Goal: Transaction & Acquisition: Obtain resource

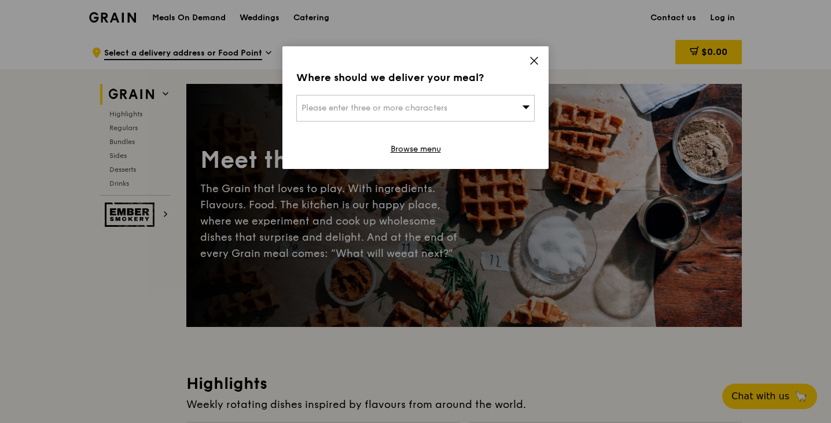
click at [535, 51] on div "Where should we deliver your meal? Please enter three or more characters Browse…" at bounding box center [415, 107] width 266 height 123
click at [534, 55] on div "Where should we deliver your meal? Please enter three or more characters Browse…" at bounding box center [415, 107] width 266 height 123
click at [533, 58] on icon at bounding box center [534, 61] width 10 height 10
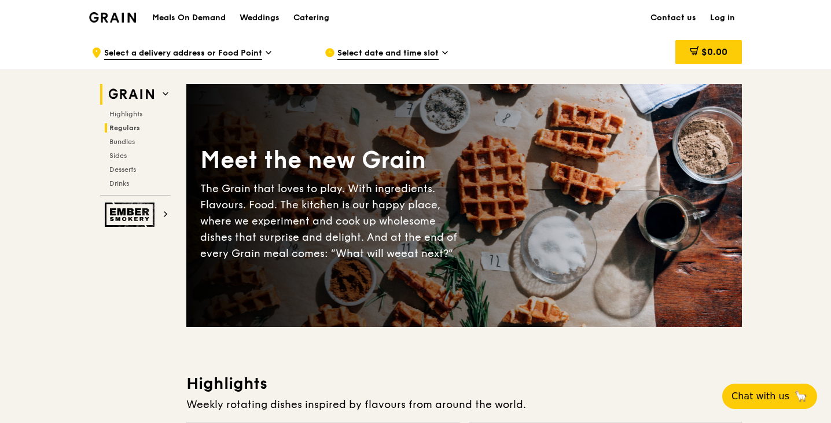
click at [120, 128] on span "Regulars" at bounding box center [124, 128] width 31 height 8
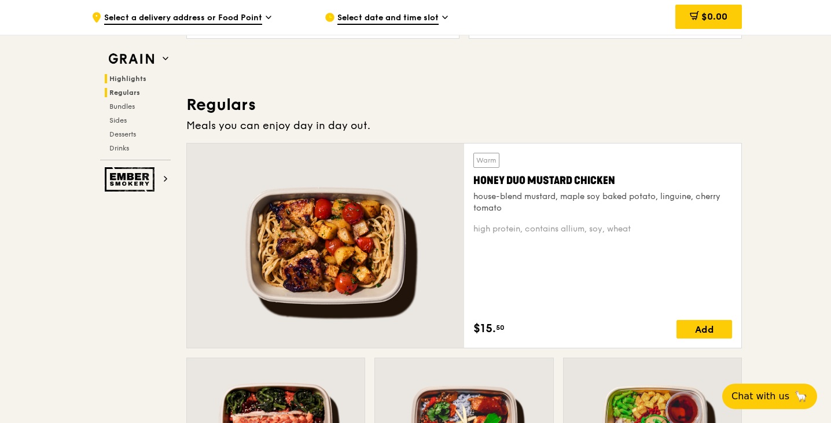
scroll to position [750, 0]
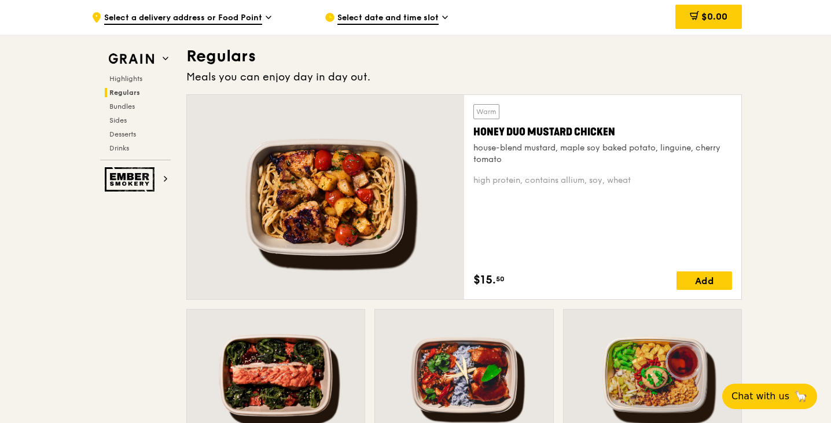
drag, startPoint x: 830, startPoint y: 84, endPoint x: 832, endPoint y: 91, distance: 7.2
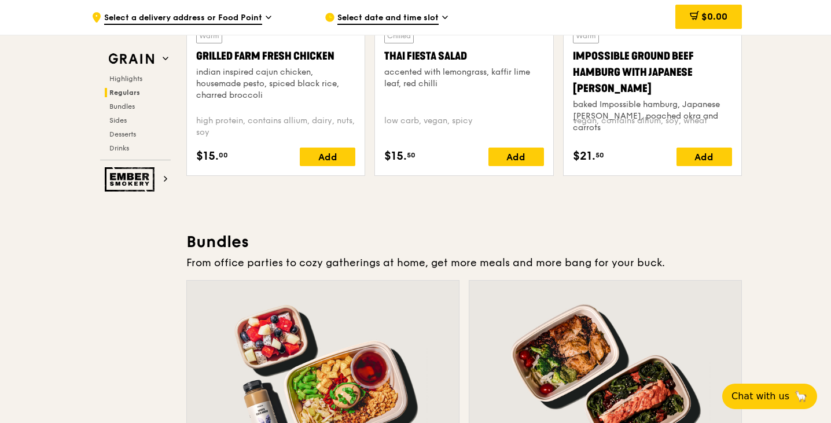
scroll to position [1467, 0]
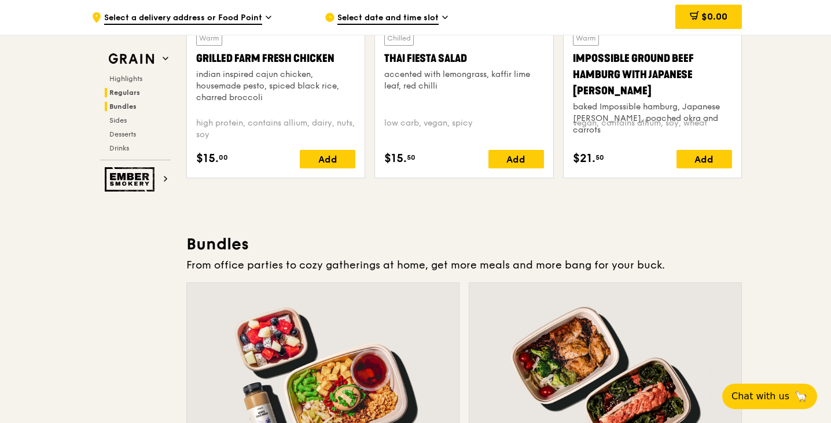
click at [126, 107] on span "Bundles" at bounding box center [122, 106] width 27 height 8
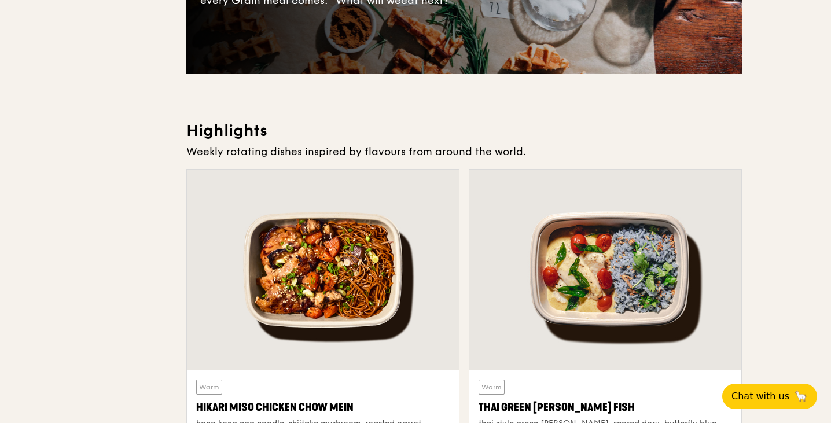
scroll to position [0, 0]
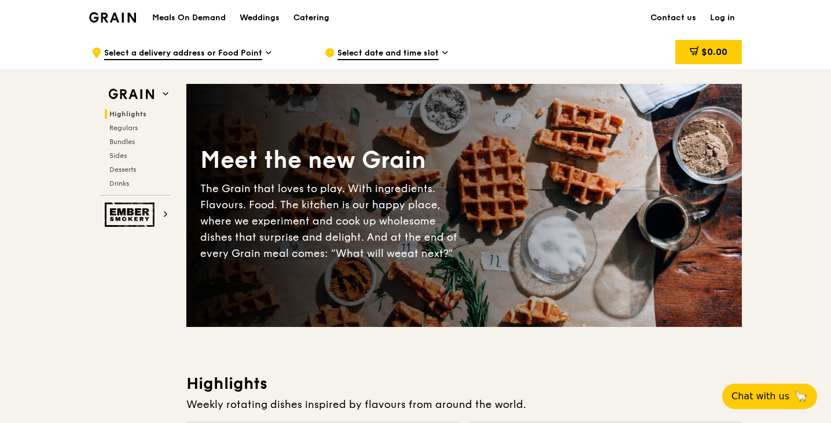
click at [110, 18] on img at bounding box center [112, 17] width 47 height 10
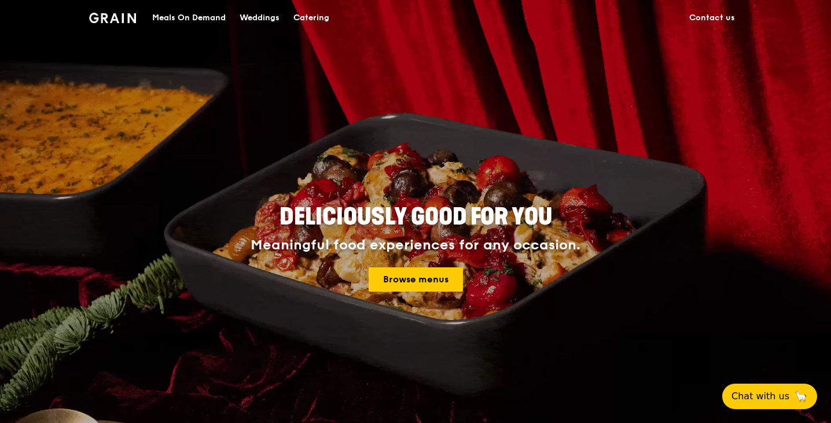
click at [309, 25] on div "Catering" at bounding box center [311, 18] width 36 height 35
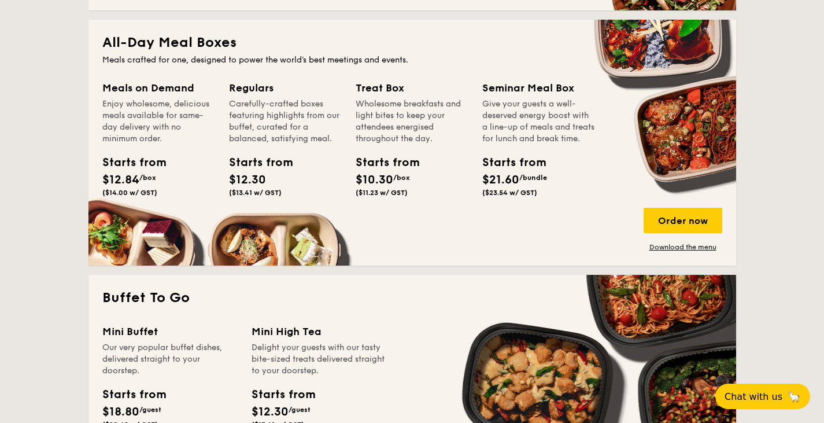
scroll to position [792, 0]
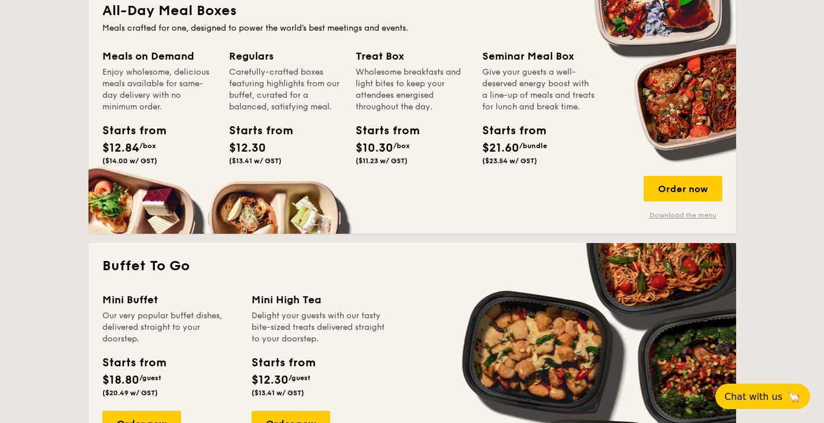
click at [670, 217] on link "Download the menu" at bounding box center [683, 215] width 79 height 9
